Goal: Transaction & Acquisition: Purchase product/service

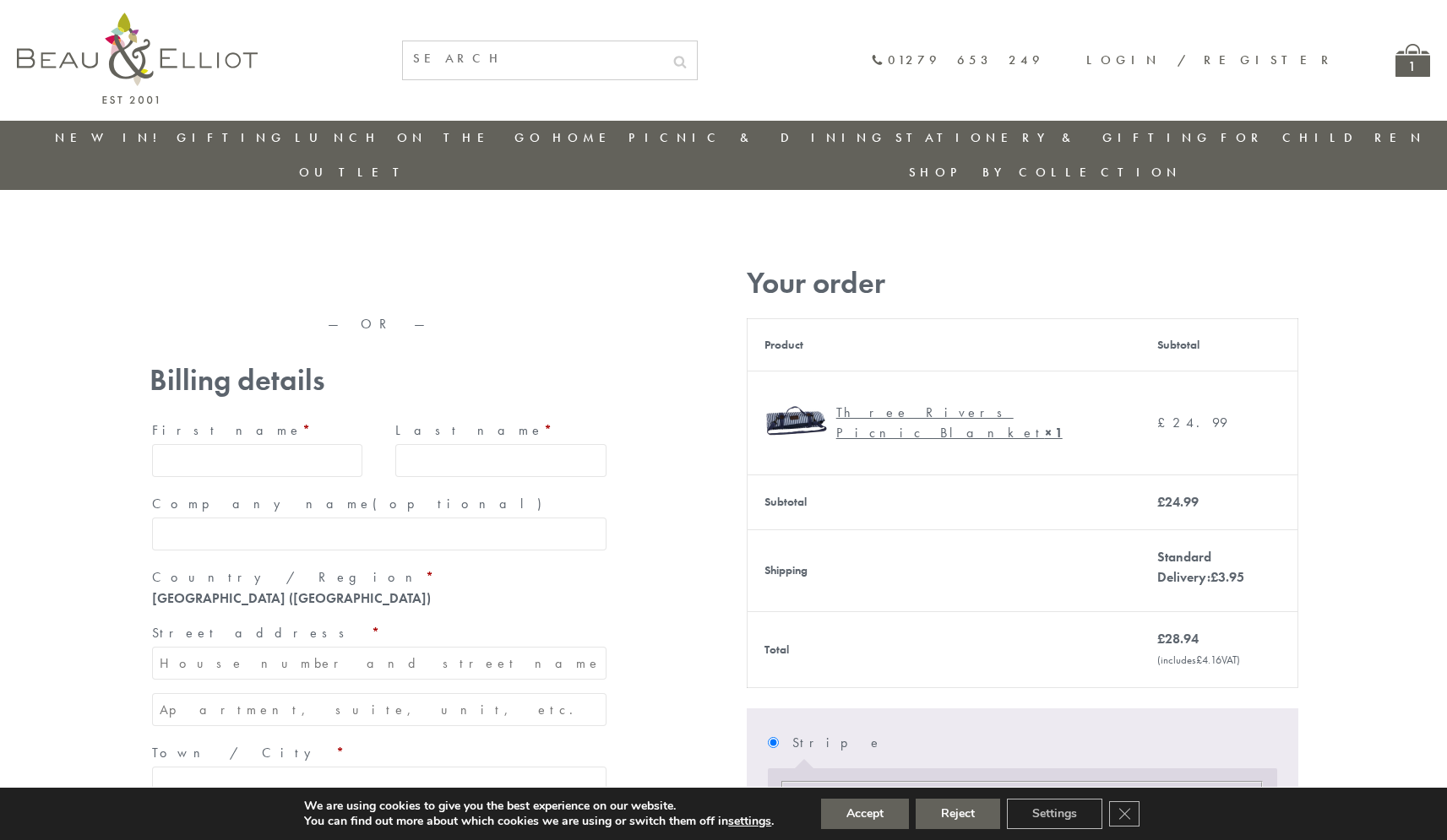
type input "maria33@yahoo.com"
type input "Maria"
type input "Williams"
type input "23, Scottsdale, Happytown"
type input "London"
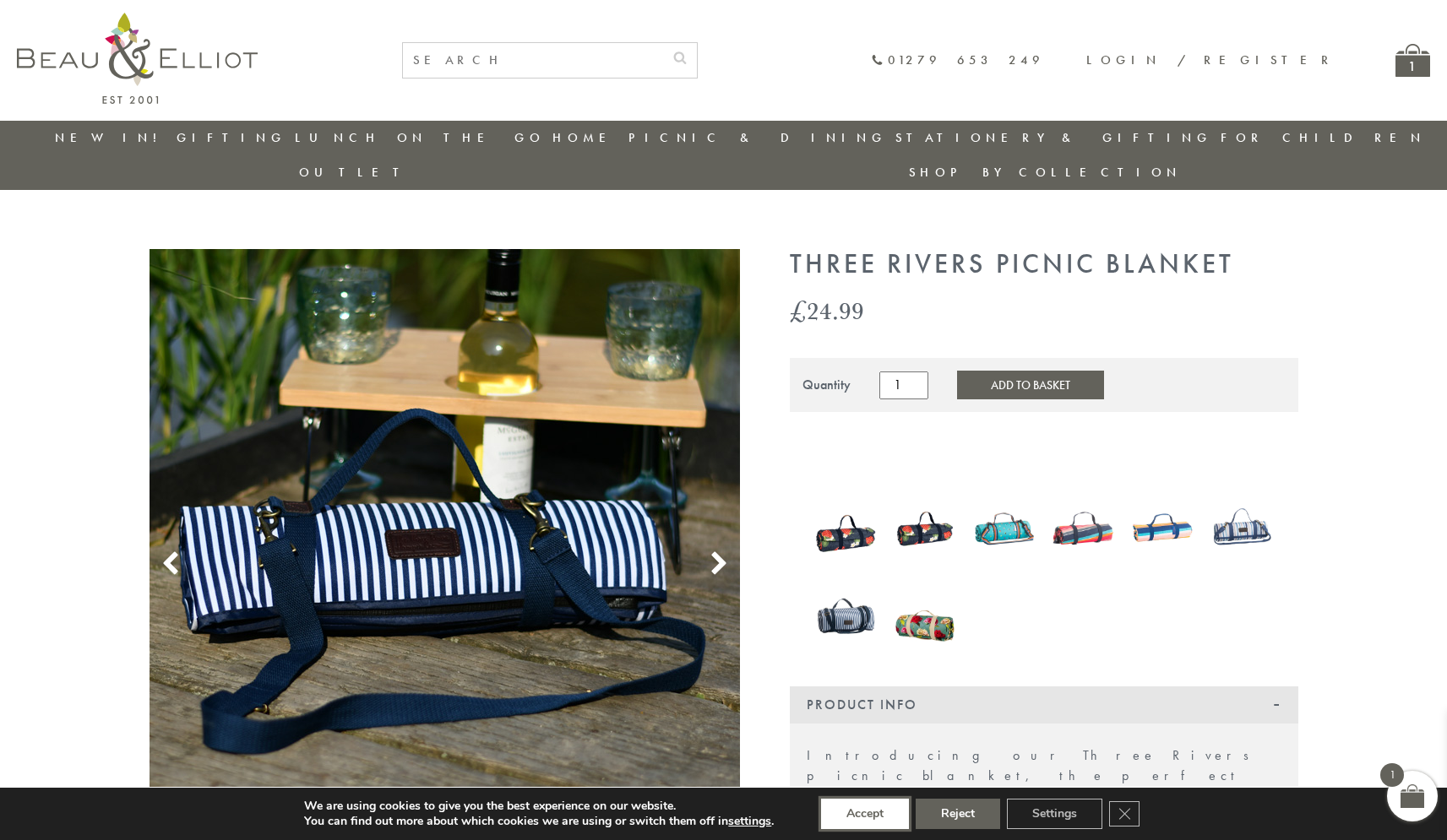
click at [865, 814] on button "Accept" at bounding box center [865, 814] width 88 height 31
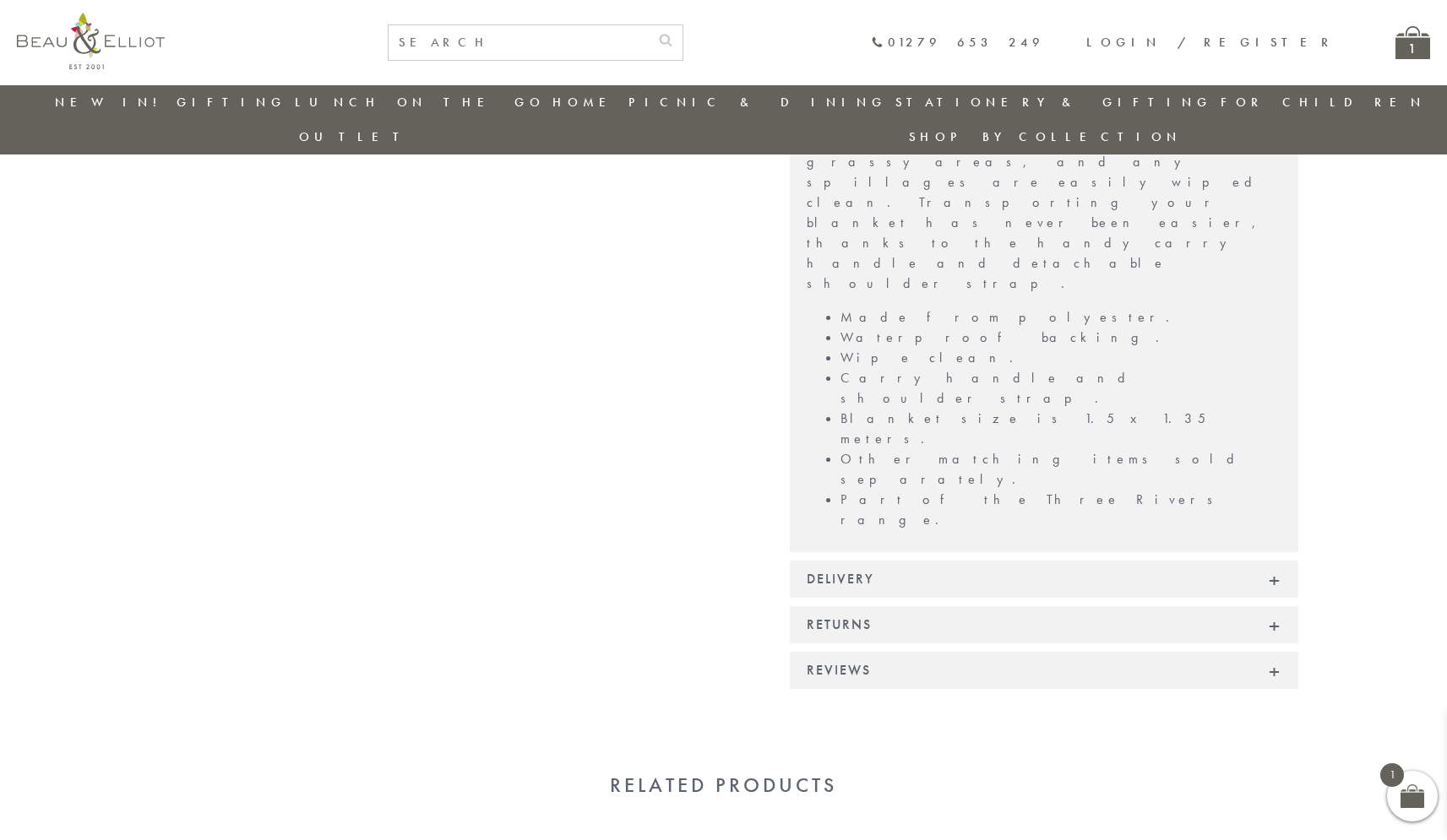
scroll to position [1064, 0]
